Goal: Task Accomplishment & Management: Complete application form

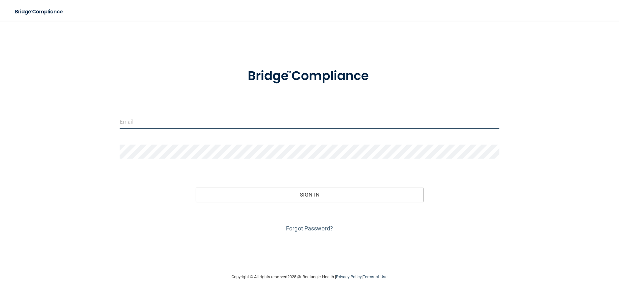
click at [176, 125] on input "email" at bounding box center [310, 121] width 380 height 14
type input "[EMAIL_ADDRESS][DOMAIN_NAME]"
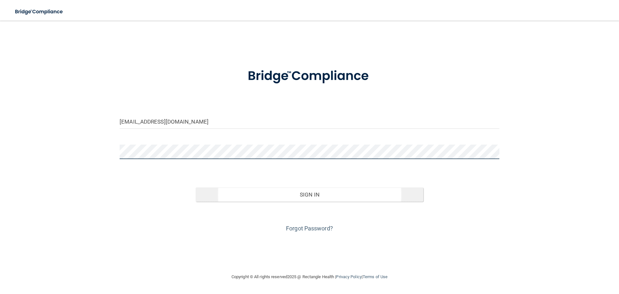
click at [196, 187] on button "Sign In" at bounding box center [310, 194] width 228 height 14
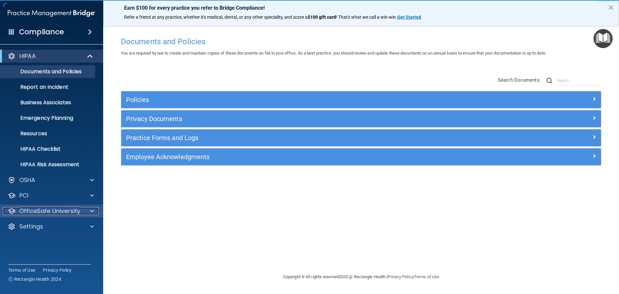
click at [48, 213] on p "OfficeSafe University" at bounding box center [49, 211] width 61 height 8
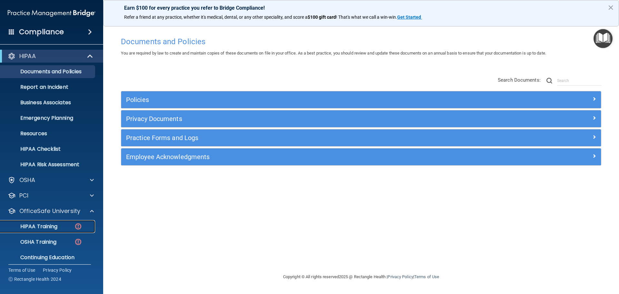
click at [44, 227] on p "HIPAA Training" at bounding box center [30, 226] width 53 height 6
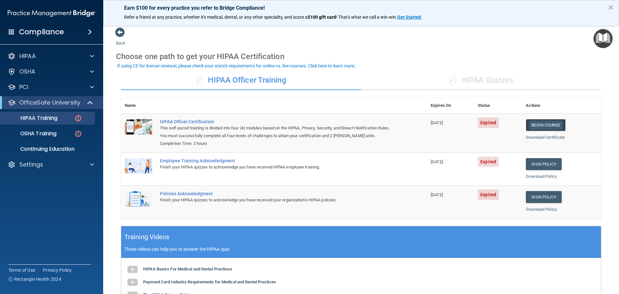
click at [550, 125] on link "Begin Course" at bounding box center [545, 125] width 39 height 12
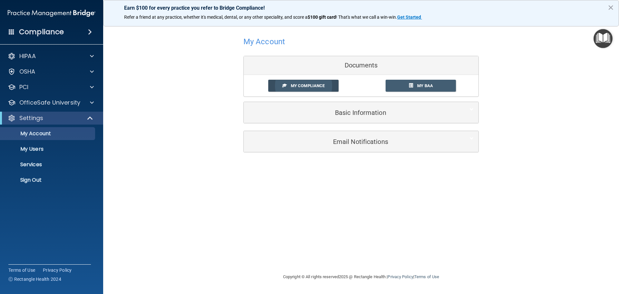
click at [316, 84] on span "My Compliance" at bounding box center [308, 85] width 34 height 5
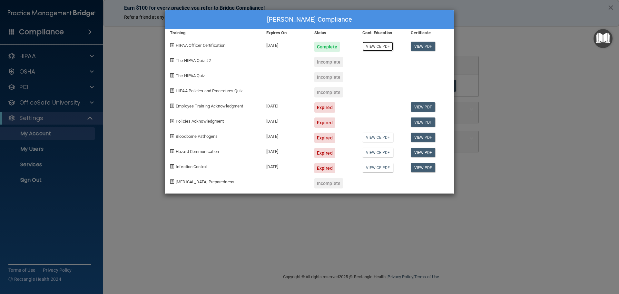
click at [377, 49] on link "View CE PDF" at bounding box center [377, 46] width 31 height 9
click at [582, 137] on div "Jane Chen's Compliance Training Expires On Status Cont. Education Certificate H…" at bounding box center [309, 147] width 619 height 294
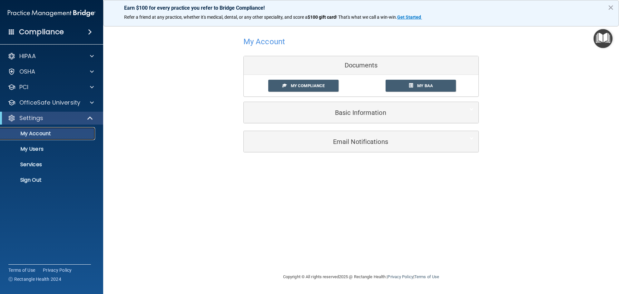
click at [52, 136] on p "My Account" at bounding box center [48, 133] width 88 height 6
click at [25, 103] on p "OfficeSafe University" at bounding box center [49, 103] width 61 height 8
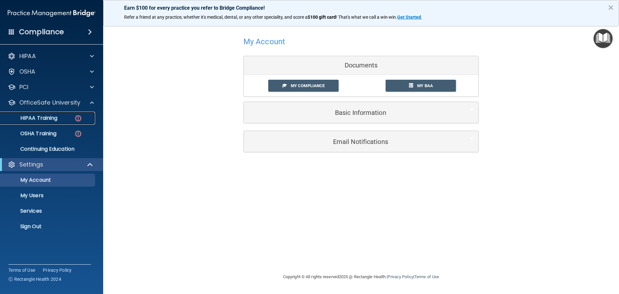
click at [40, 119] on p "HIPAA Training" at bounding box center [30, 118] width 53 height 6
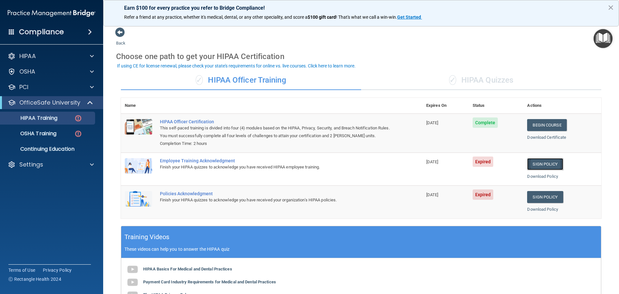
click at [540, 167] on link "Sign Policy" at bounding box center [545, 164] width 36 height 12
click at [549, 164] on link "Sign Policy" at bounding box center [545, 164] width 36 height 12
drag, startPoint x: 33, startPoint y: 164, endPoint x: 32, endPoint y: 169, distance: 5.3
click at [33, 164] on p "Settings" at bounding box center [31, 164] width 24 height 8
click at [31, 227] on p "Sign Out" at bounding box center [48, 226] width 88 height 6
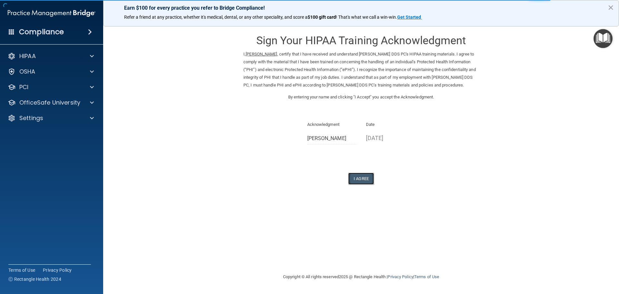
click at [365, 180] on button "I Agree" at bounding box center [361, 178] width 26 height 12
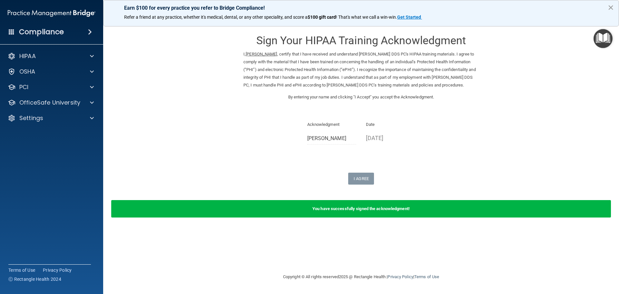
click at [610, 8] on button "×" at bounding box center [610, 7] width 6 height 10
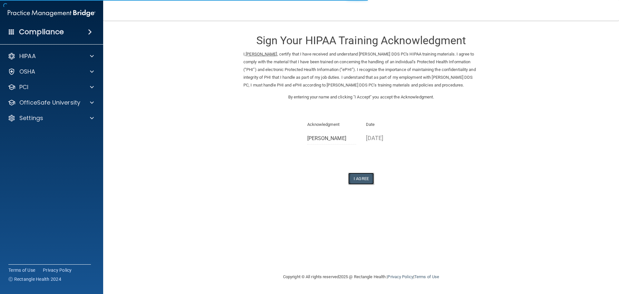
click at [368, 182] on button "I Agree" at bounding box center [361, 178] width 26 height 12
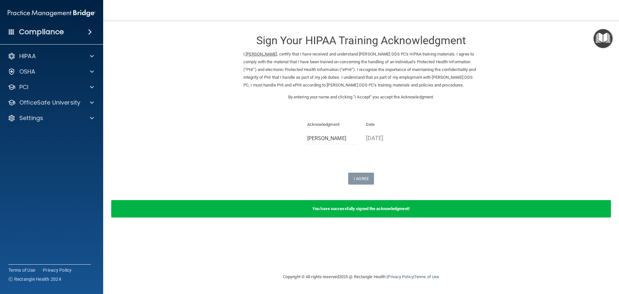
click at [603, 37] on img "Open Resource Center" at bounding box center [602, 38] width 19 height 19
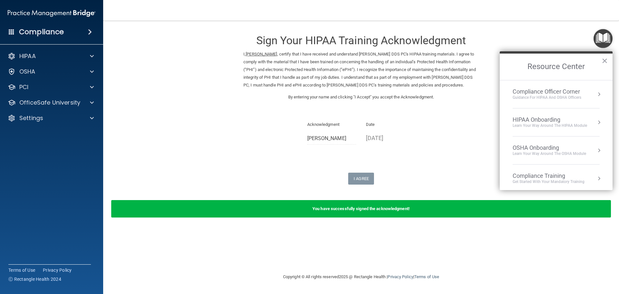
click at [563, 34] on form "Sign Your HIPAA Training Acknowledgment I, [PERSON_NAME] , certify that I have …" at bounding box center [361, 126] width 490 height 198
click at [32, 32] on h4 "Compliance" at bounding box center [41, 31] width 45 height 9
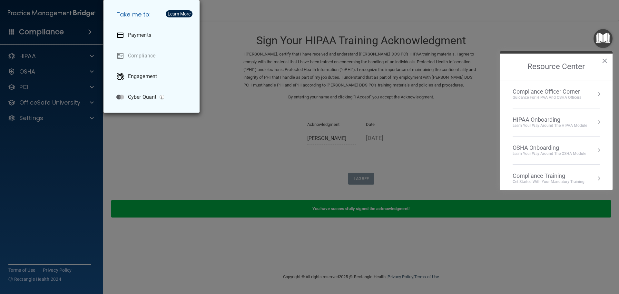
click at [33, 105] on div "Take me to: Payments Compliance Engagement Cyber Quant" at bounding box center [309, 147] width 619 height 294
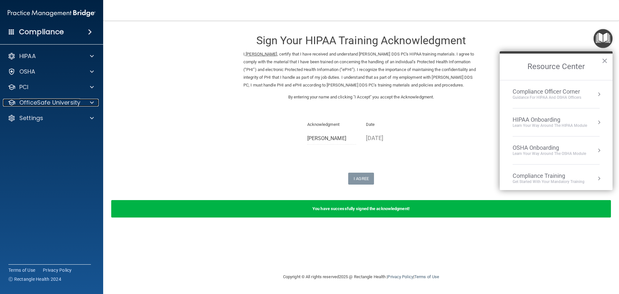
click at [33, 105] on p "OfficeSafe University" at bounding box center [49, 103] width 61 height 8
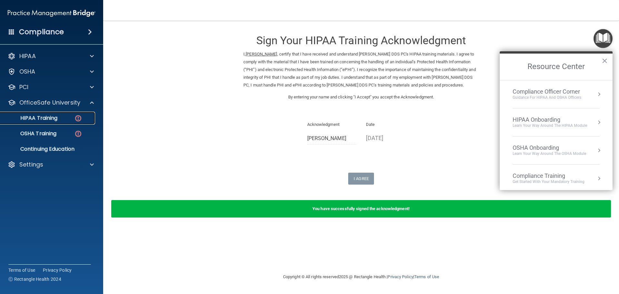
click at [33, 120] on p "HIPAA Training" at bounding box center [30, 118] width 53 height 6
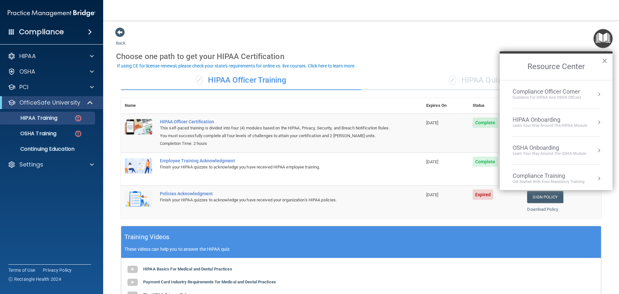
click at [606, 60] on button "×" at bounding box center [604, 60] width 6 height 10
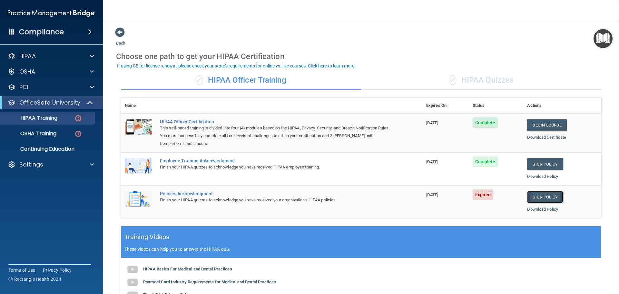
click at [548, 195] on link "Sign Policy" at bounding box center [545, 197] width 36 height 12
drag, startPoint x: 36, startPoint y: 164, endPoint x: 32, endPoint y: 188, distance: 24.9
click at [36, 164] on p "Settings" at bounding box center [31, 164] width 24 height 8
click at [29, 227] on p "Sign Out" at bounding box center [48, 226] width 88 height 6
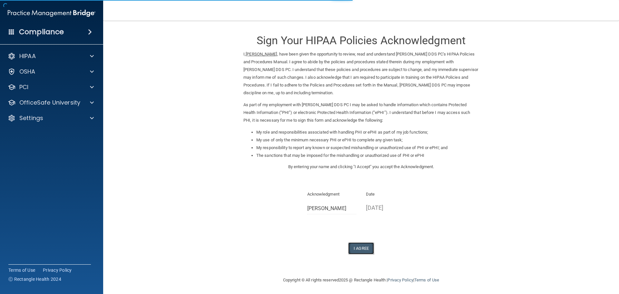
click at [360, 249] on button "I Agree" at bounding box center [361, 248] width 26 height 12
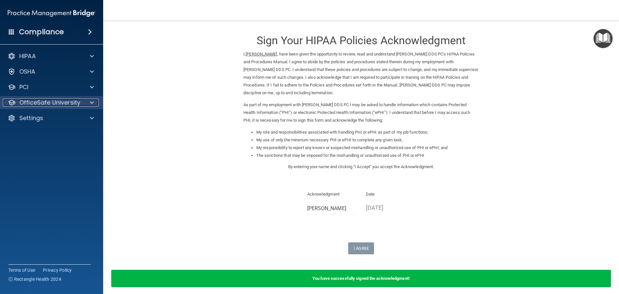
click at [43, 100] on p "OfficeSafe University" at bounding box center [49, 103] width 61 height 8
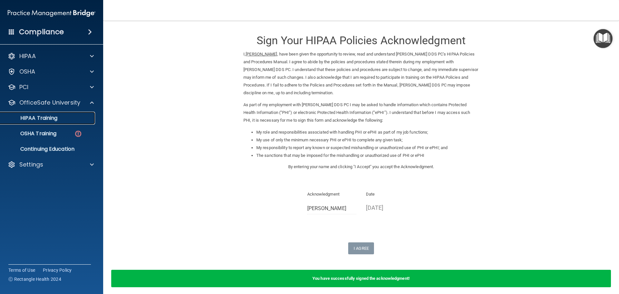
click at [41, 117] on p "HIPAA Training" at bounding box center [30, 118] width 53 height 6
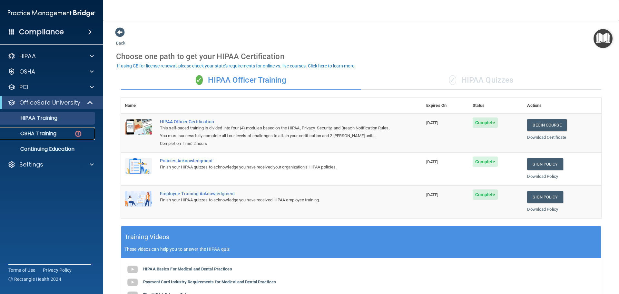
click at [50, 137] on p "OSHA Training" at bounding box center [30, 133] width 52 height 6
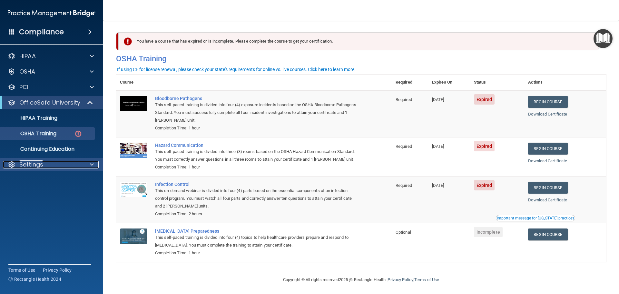
click at [32, 165] on p "Settings" at bounding box center [31, 164] width 24 height 8
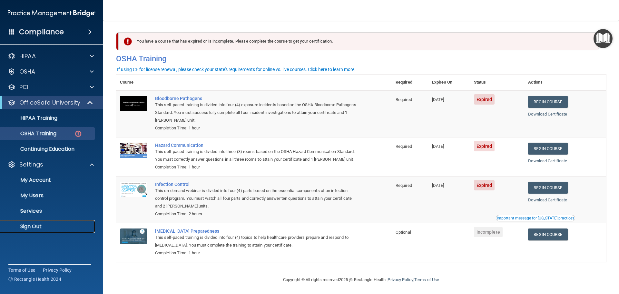
click at [39, 225] on p "Sign Out" at bounding box center [48, 226] width 88 height 6
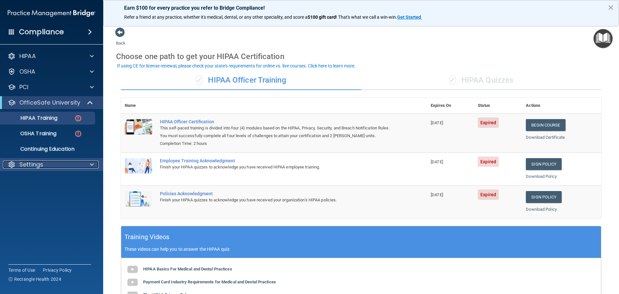
drag, startPoint x: 26, startPoint y: 163, endPoint x: 22, endPoint y: 167, distance: 5.7
click at [25, 163] on p "Settings" at bounding box center [31, 164] width 24 height 8
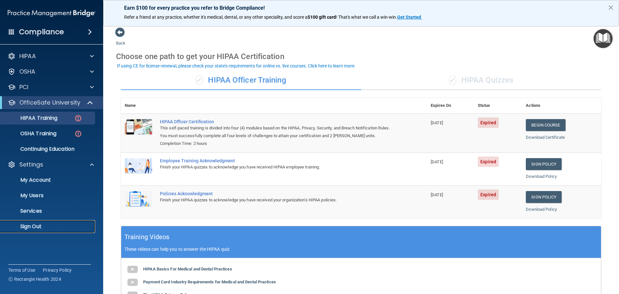
drag, startPoint x: 28, startPoint y: 228, endPoint x: 29, endPoint y: 224, distance: 4.1
click at [28, 227] on p "Sign Out" at bounding box center [48, 226] width 88 height 6
